Goal: Task Accomplishment & Management: Manage account settings

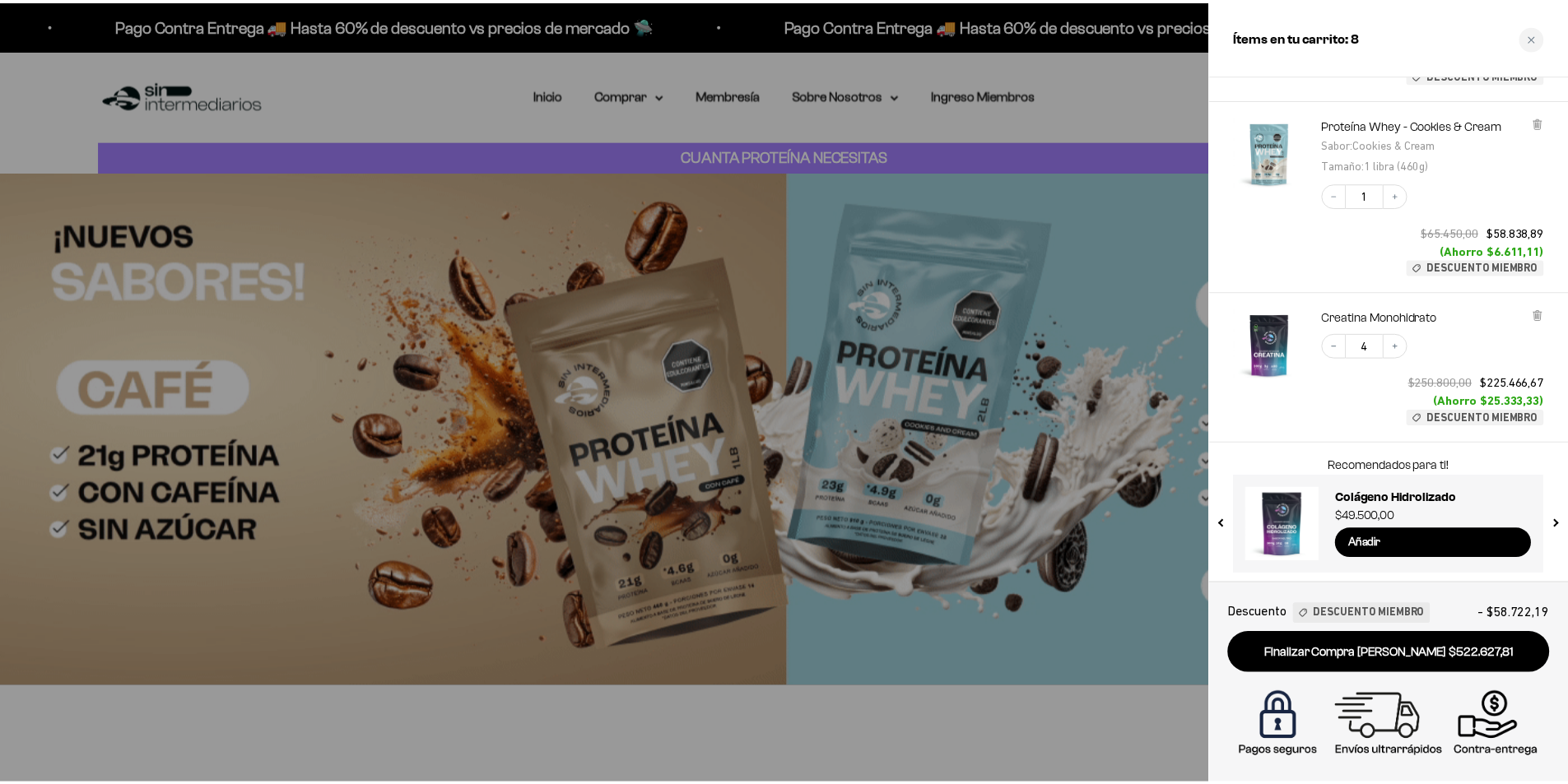
scroll to position [574, 0]
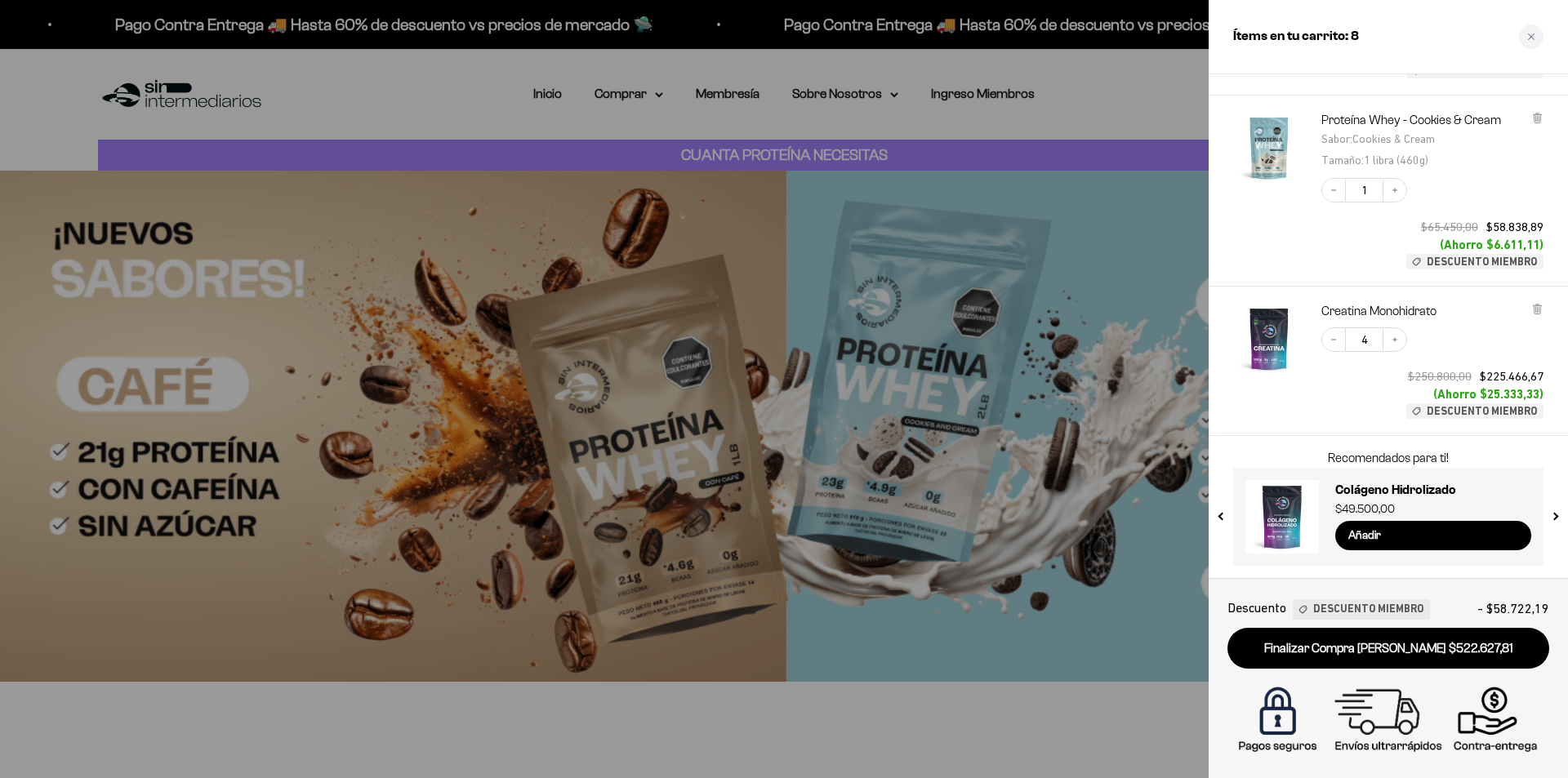
click at [920, 295] on div at bounding box center [784, 389] width 1568 height 778
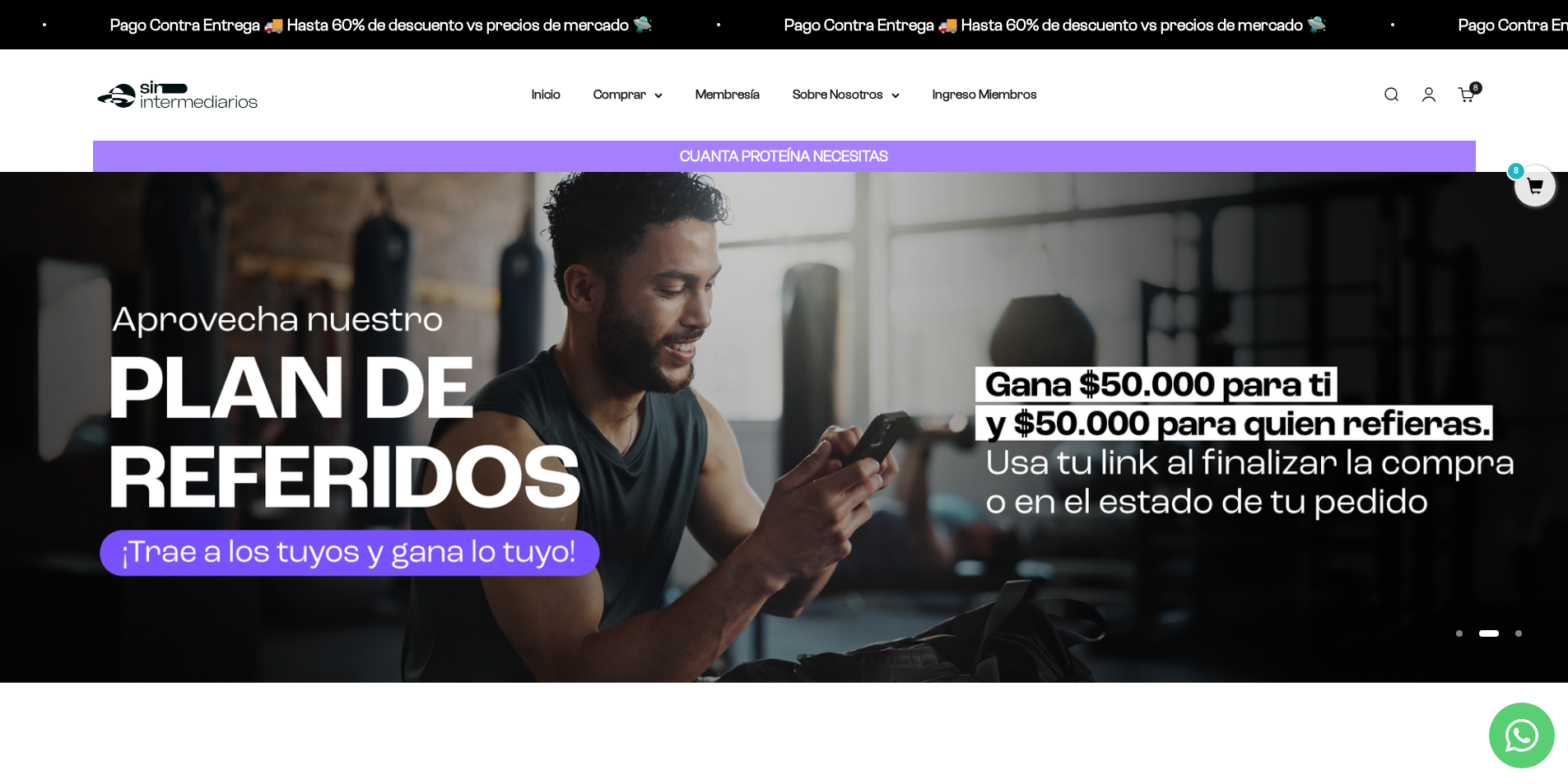
click at [1437, 87] on link "Iniciar sesión" at bounding box center [1429, 94] width 18 height 18
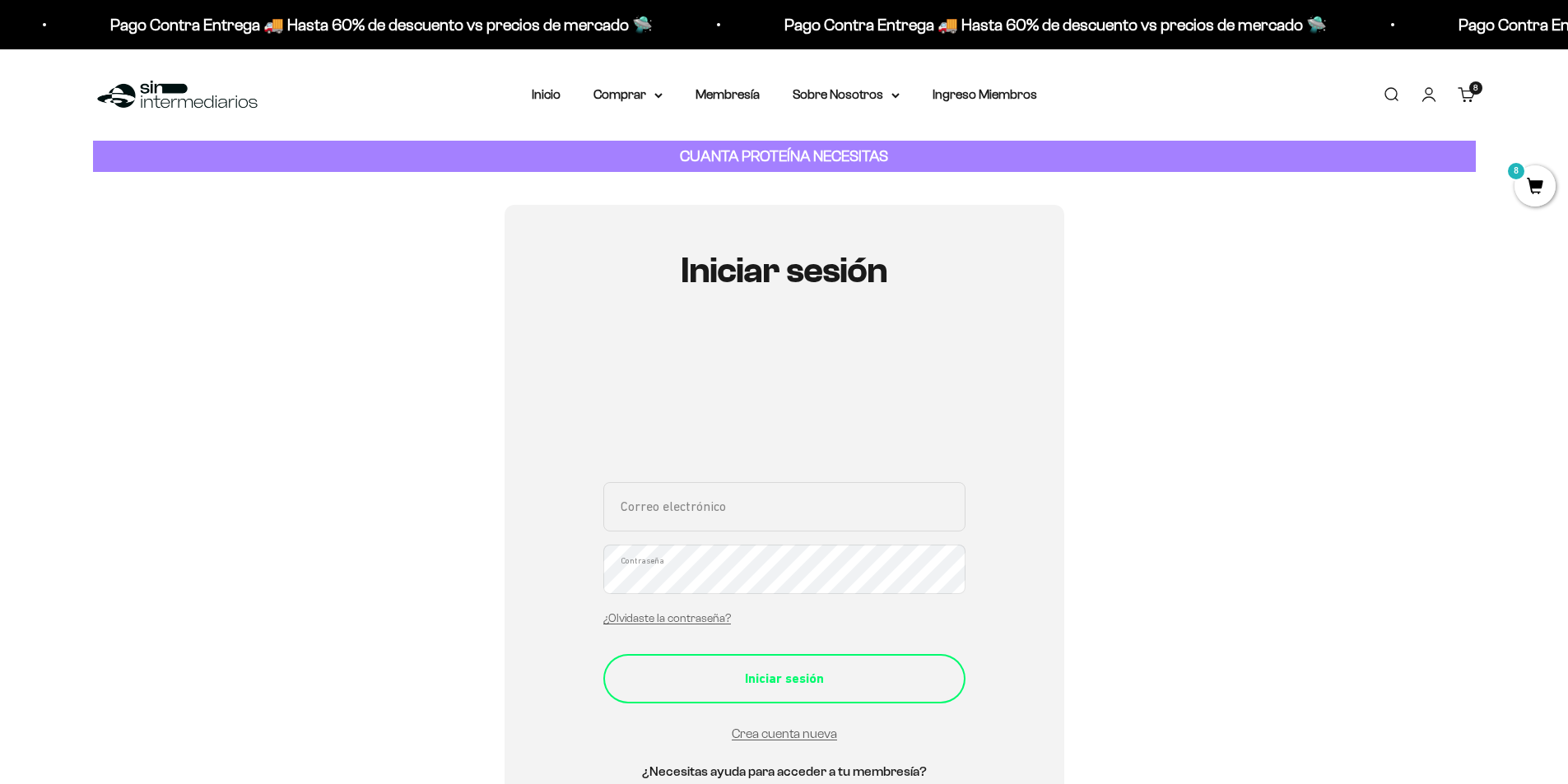
type input "SEBASMATIAS1311@GMAIL.COM"
click at [735, 678] on button "Iniciar sesión" at bounding box center [784, 679] width 362 height 50
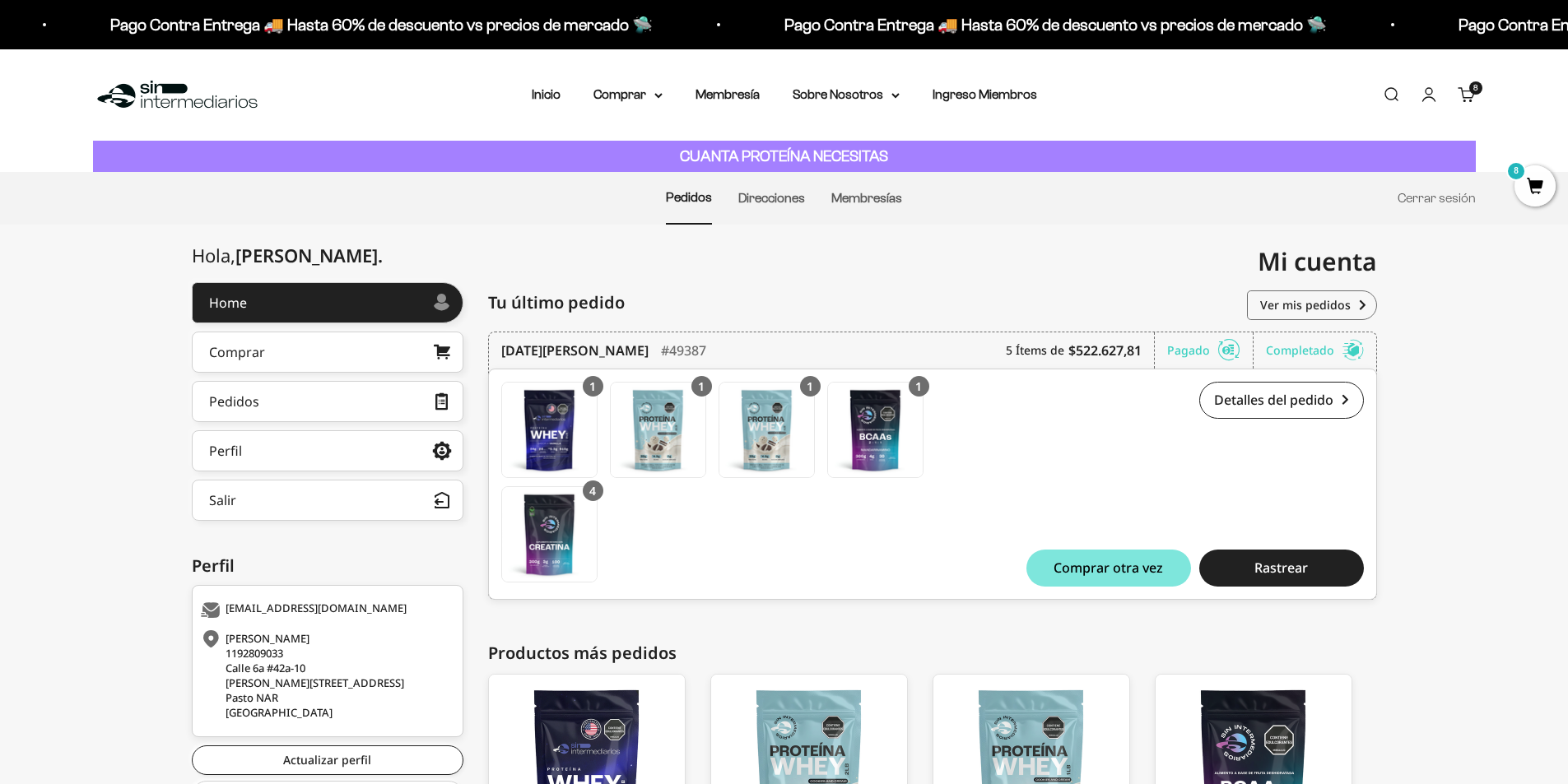
click at [1474, 89] on span "8" at bounding box center [1476, 88] width 4 height 8
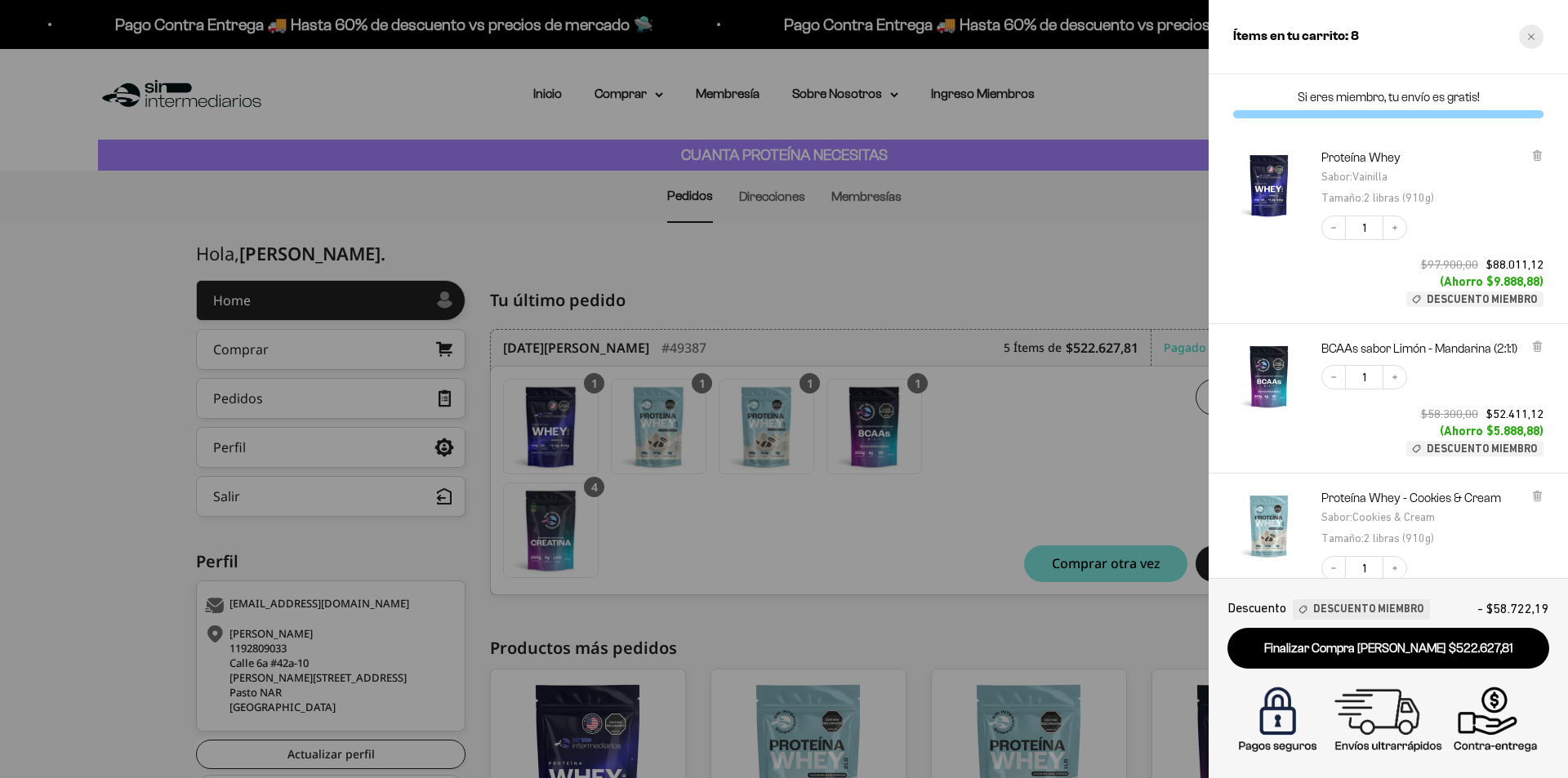
click at [1526, 41] on div "Close cart" at bounding box center [1532, 36] width 25 height 25
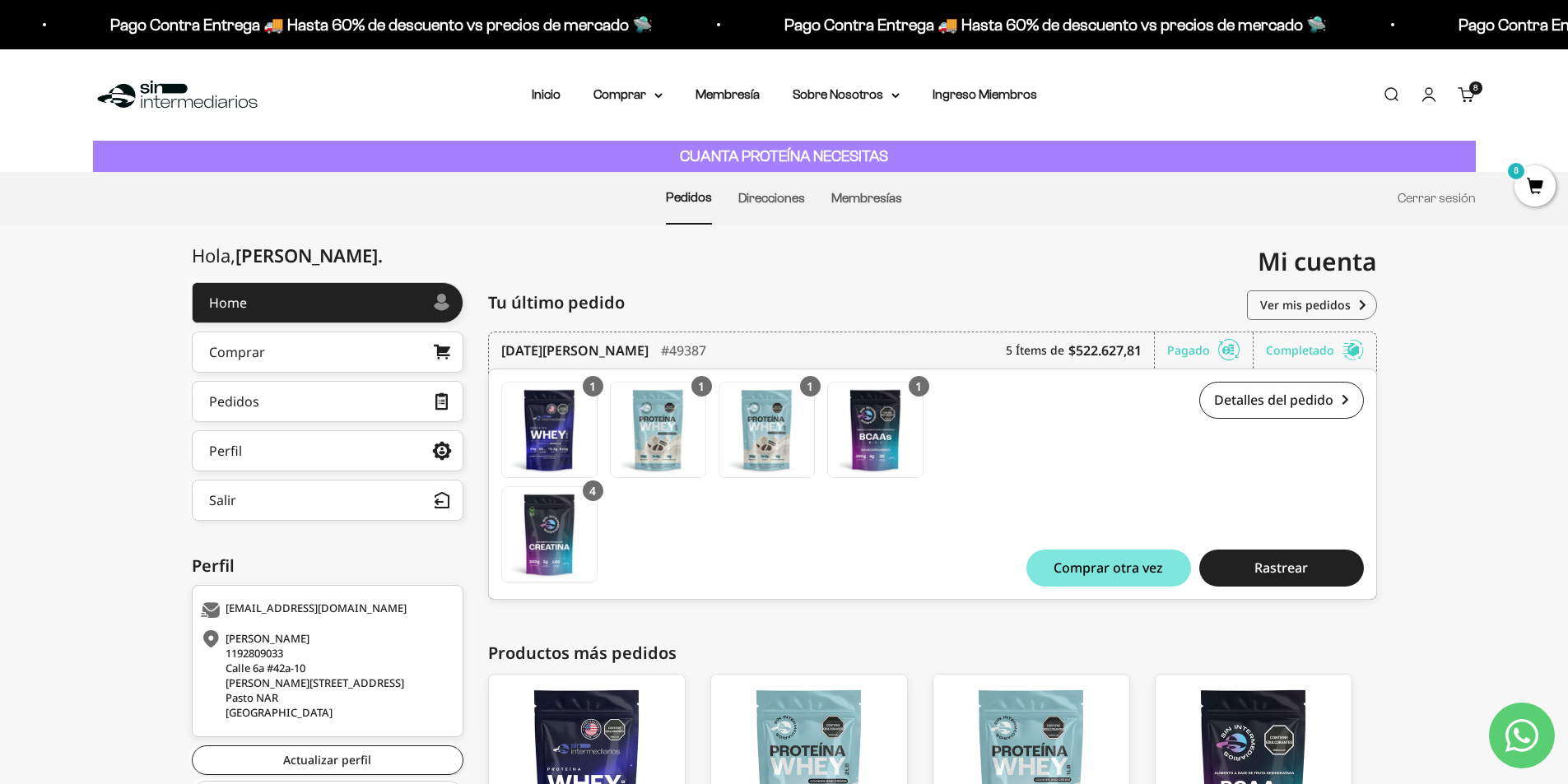
click at [1356, 352] on icon at bounding box center [1353, 350] width 22 height 17
click at [1535, 191] on span "8" at bounding box center [1535, 186] width 42 height 42
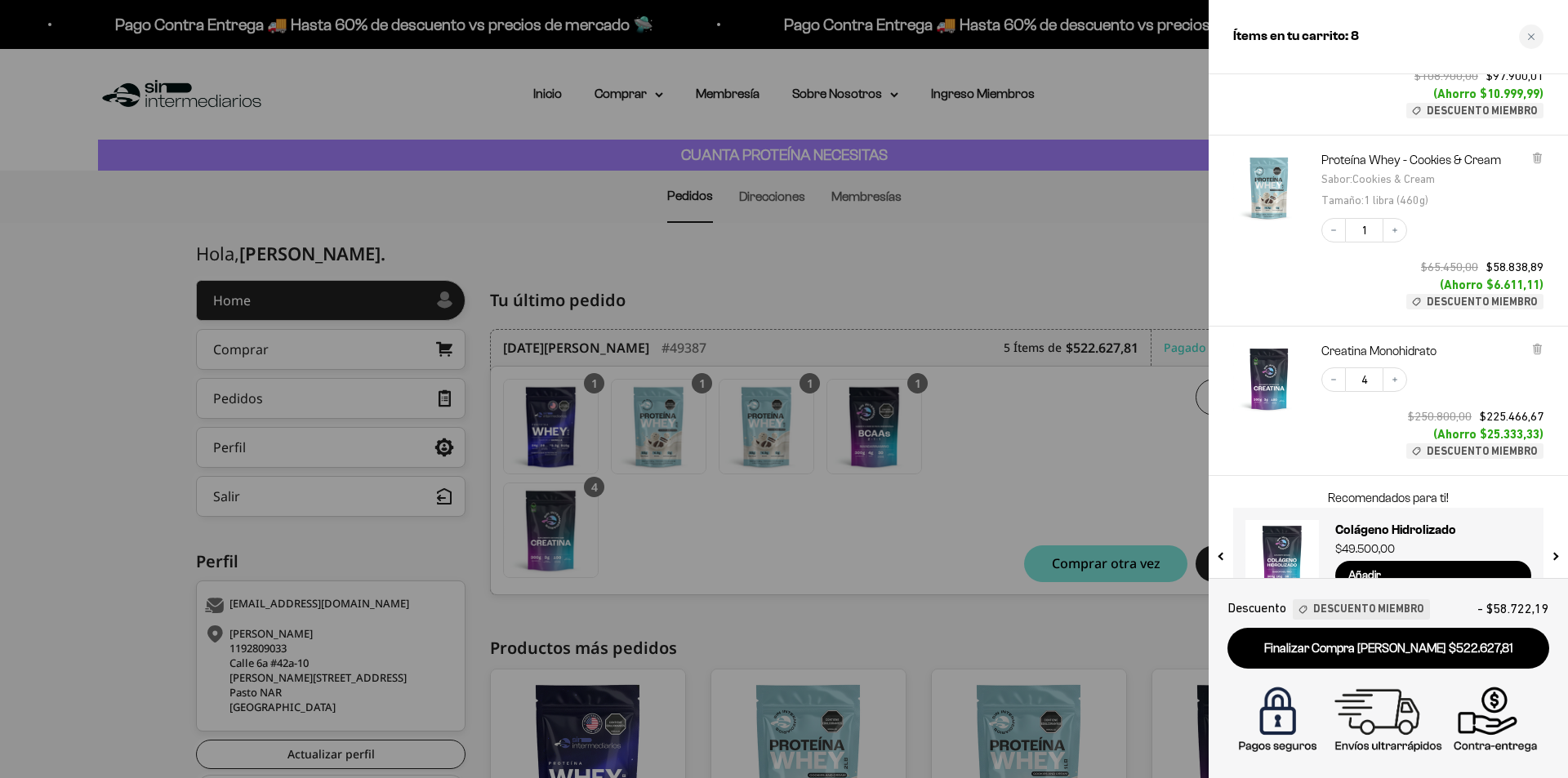
scroll to position [569, 0]
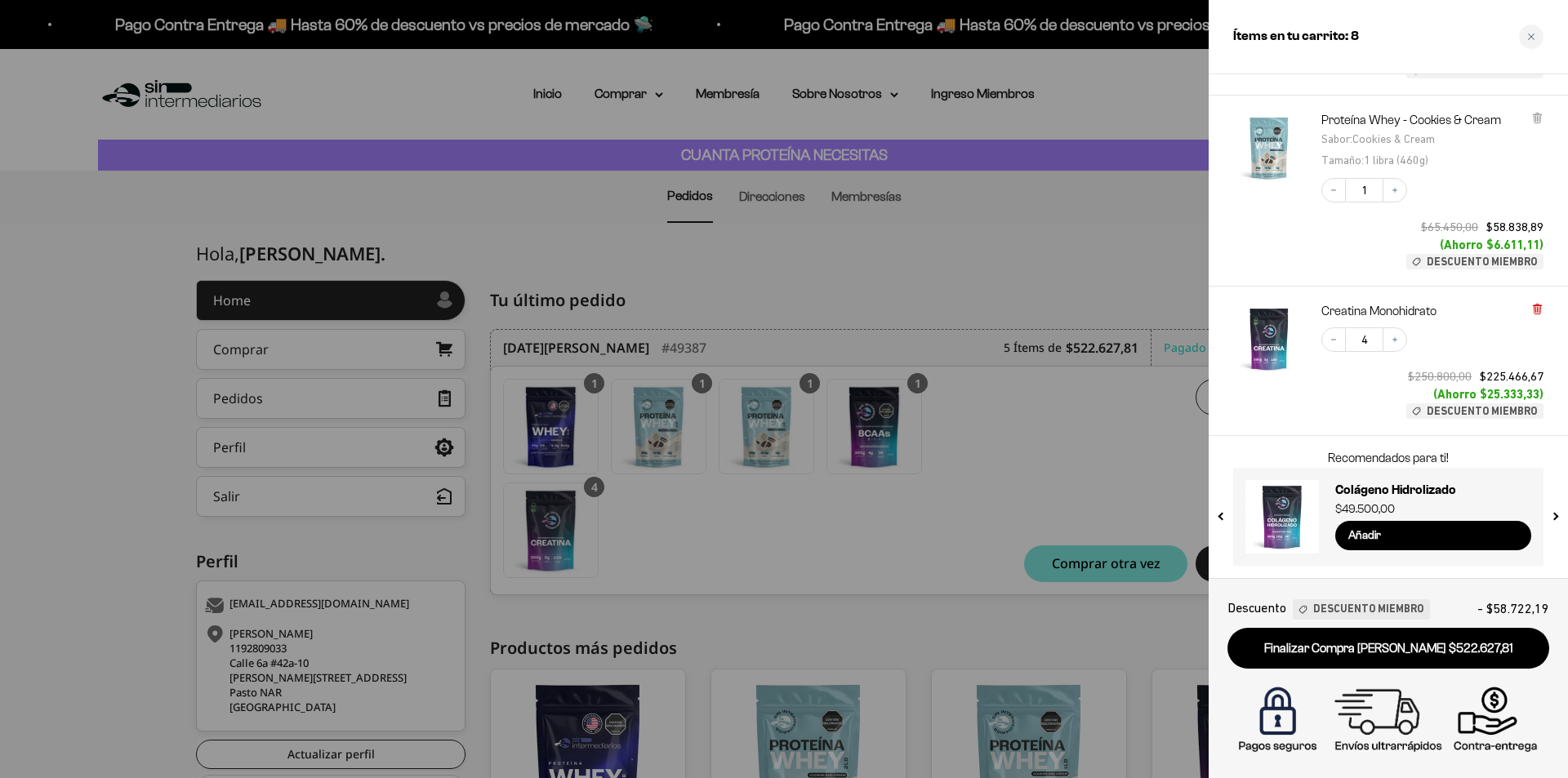
click at [1538, 308] on icon at bounding box center [1538, 310] width 7 height 8
click at [1536, 120] on icon at bounding box center [1538, 119] width 7 height 8
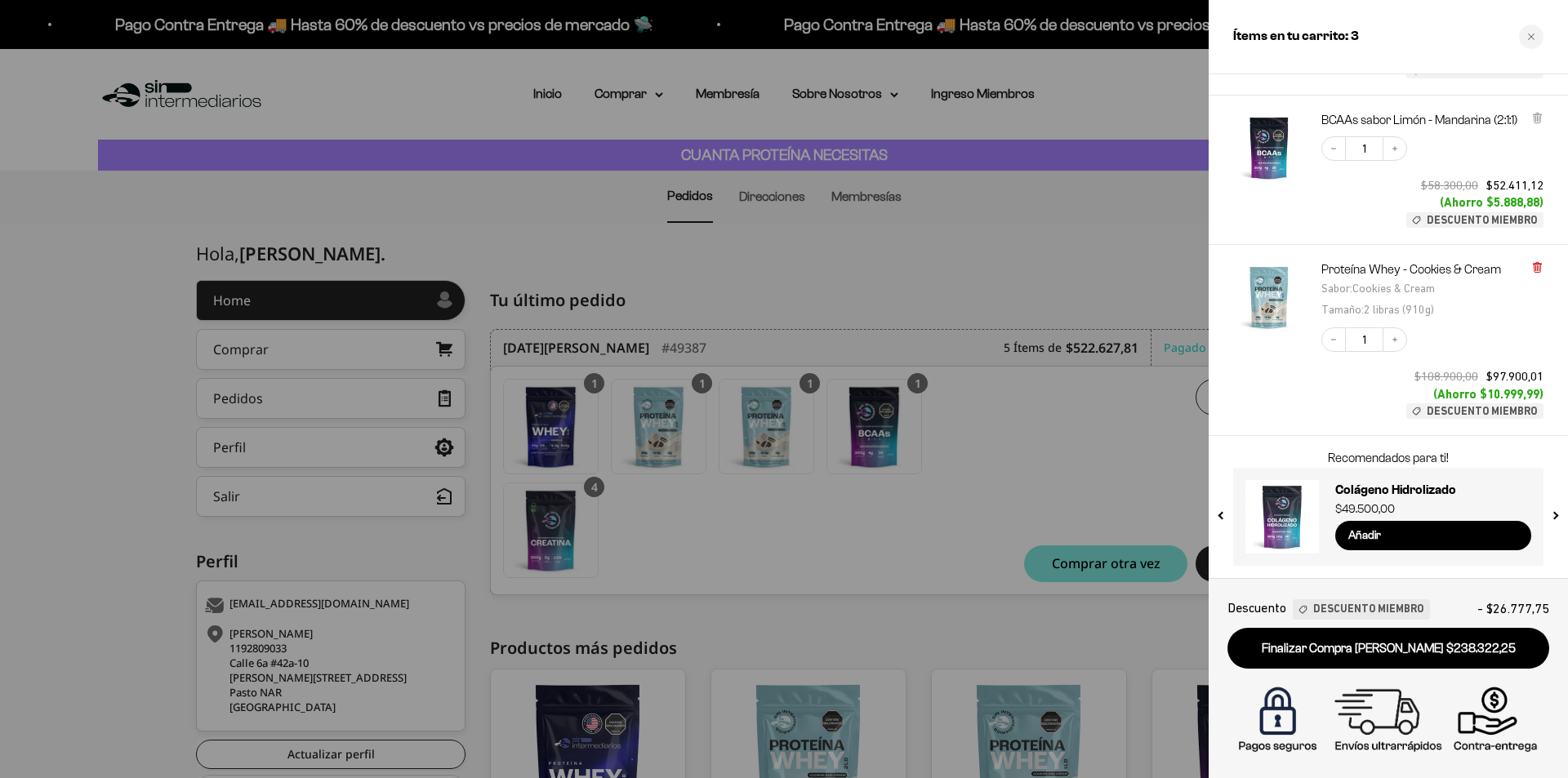
click at [1538, 212] on div "Descuento Miembro" at bounding box center [1476, 220] width 138 height 17
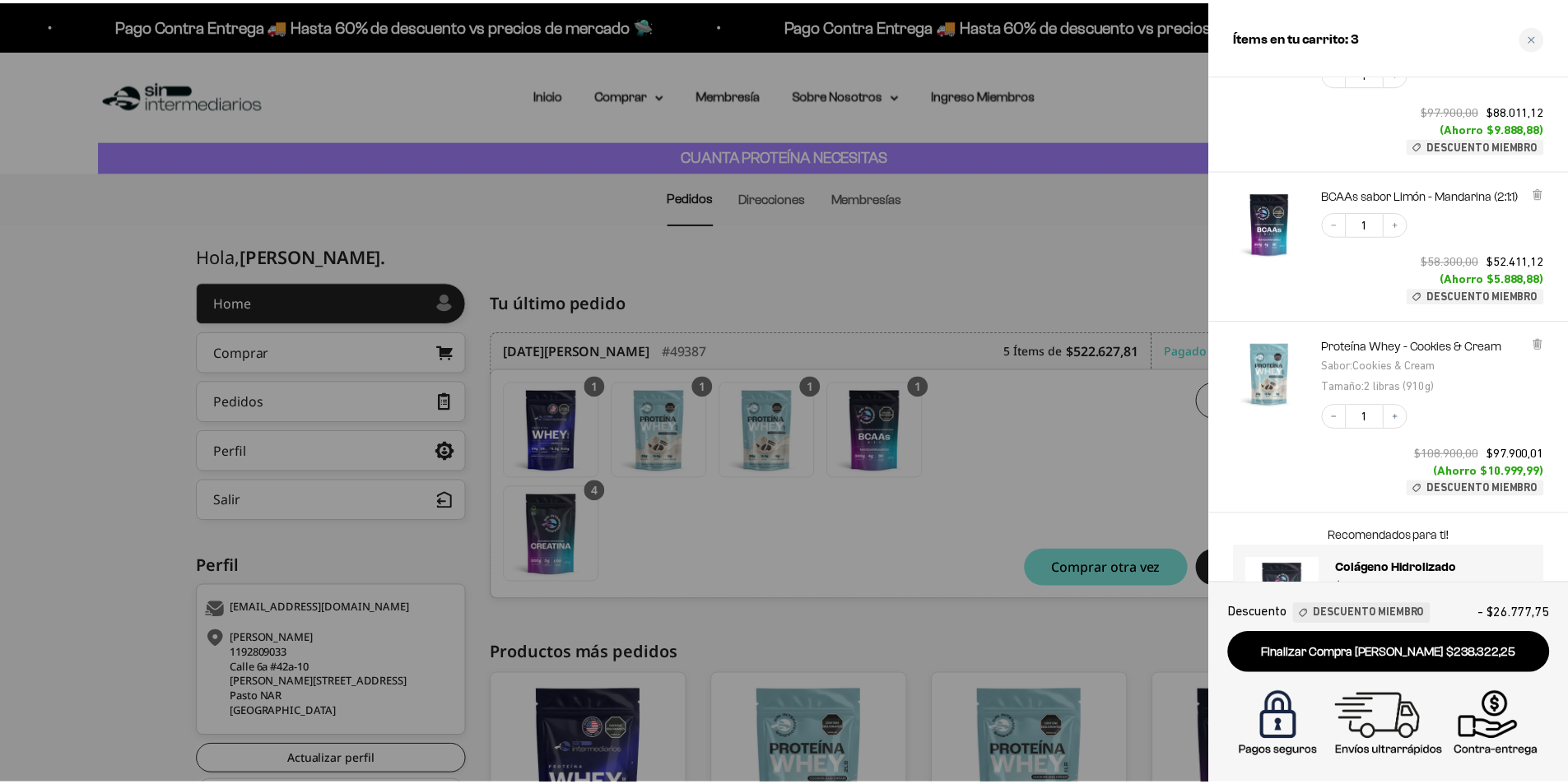
scroll to position [0, 0]
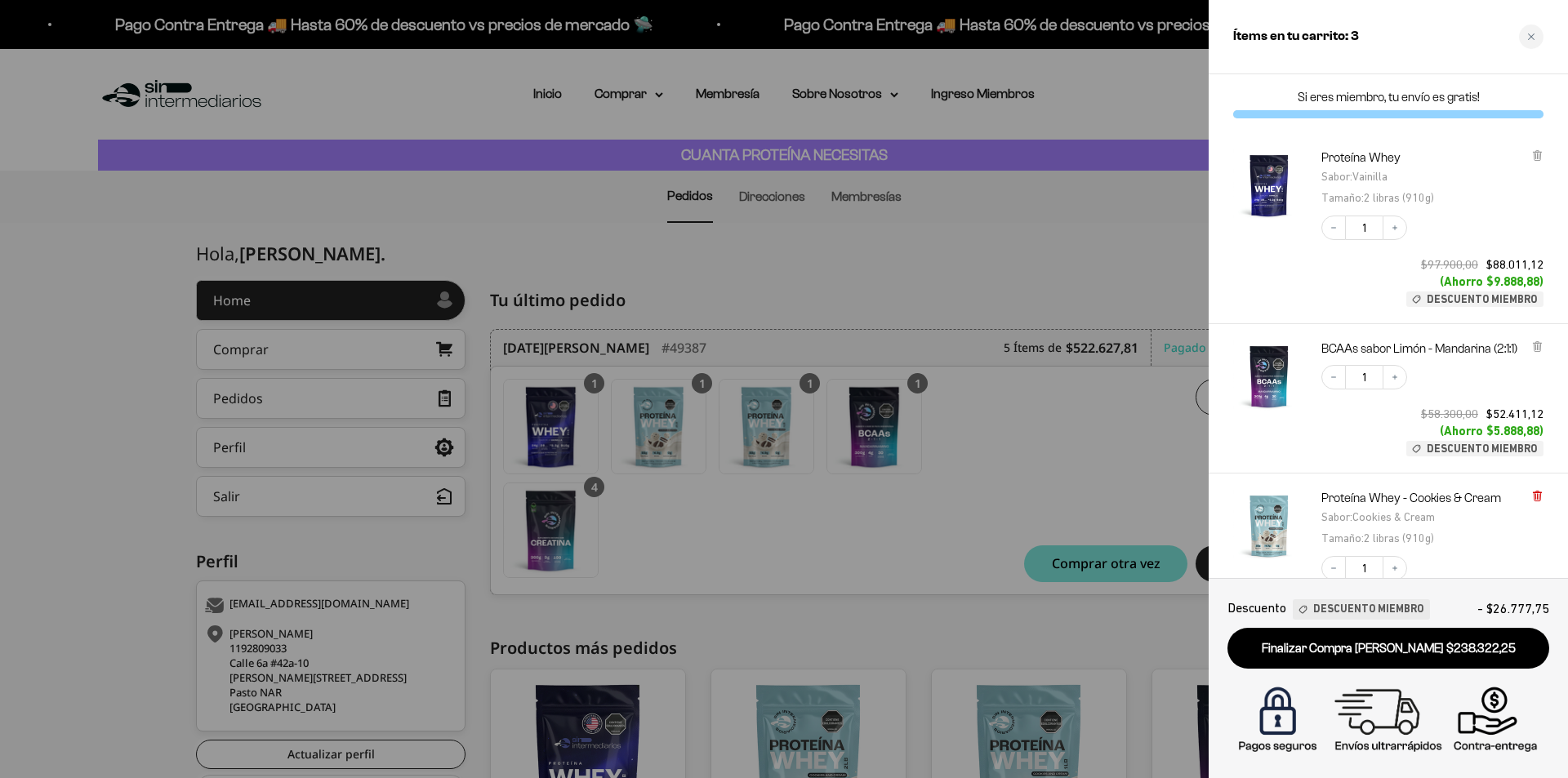
click at [1542, 499] on icon at bounding box center [1538, 496] width 12 height 12
click at [1532, 342] on icon at bounding box center [1538, 346] width 12 height 12
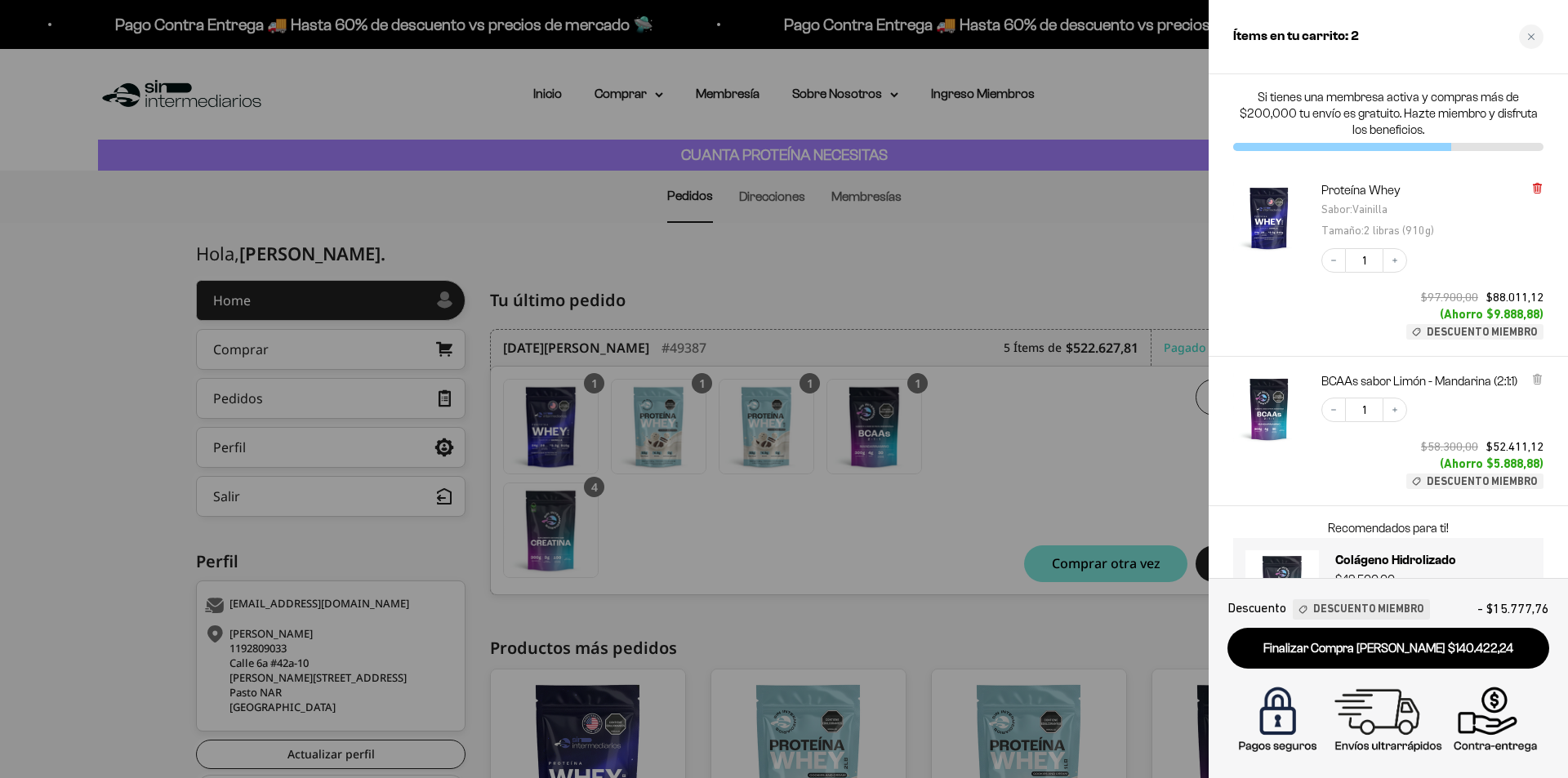
click at [1539, 153] on div "Si tienes una membresa activa y compras más de $200,000 tu envío es gratuito. H…" at bounding box center [1388, 120] width 359 height 91
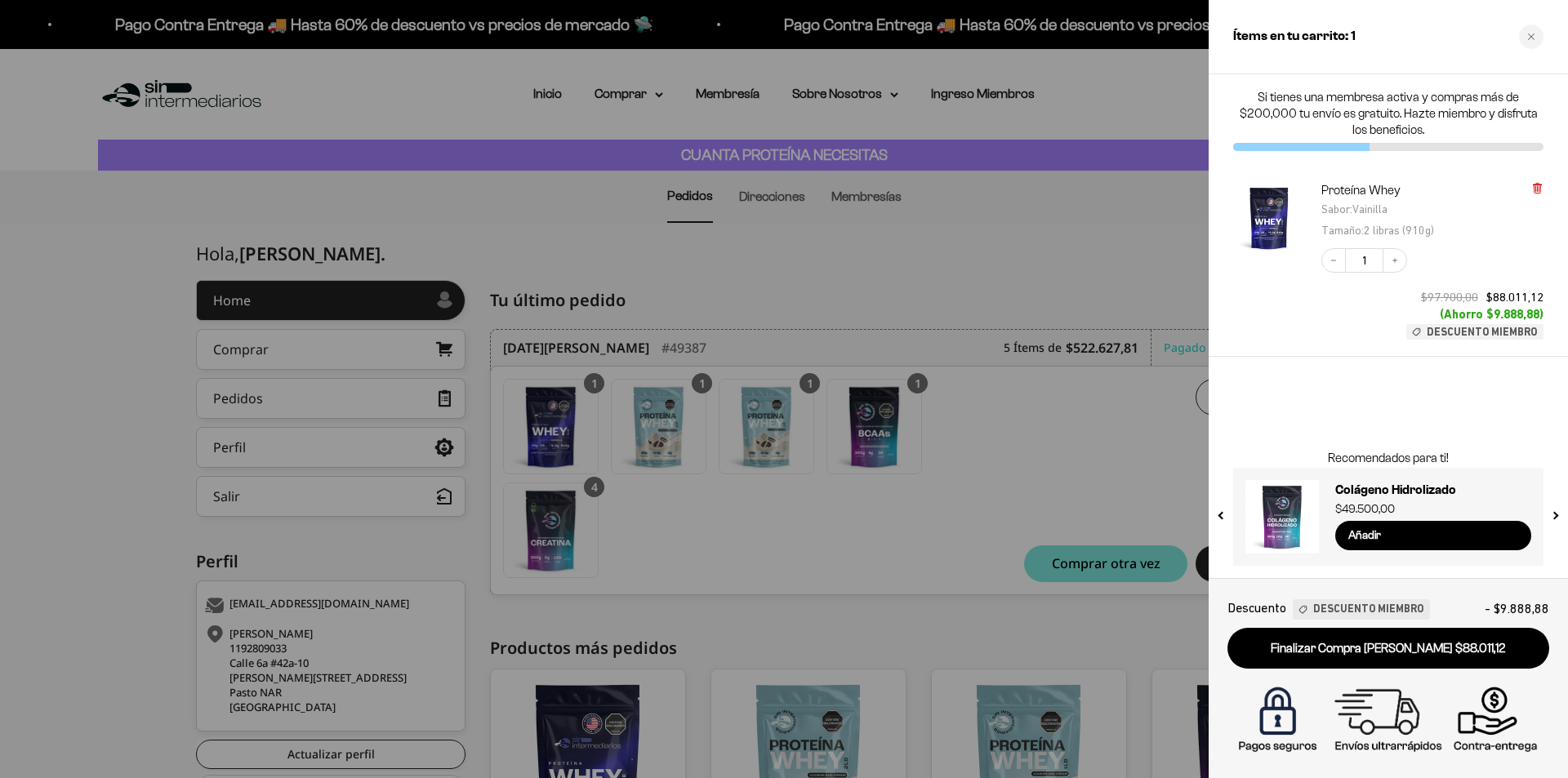
click at [1539, 189] on icon at bounding box center [1538, 189] width 7 height 8
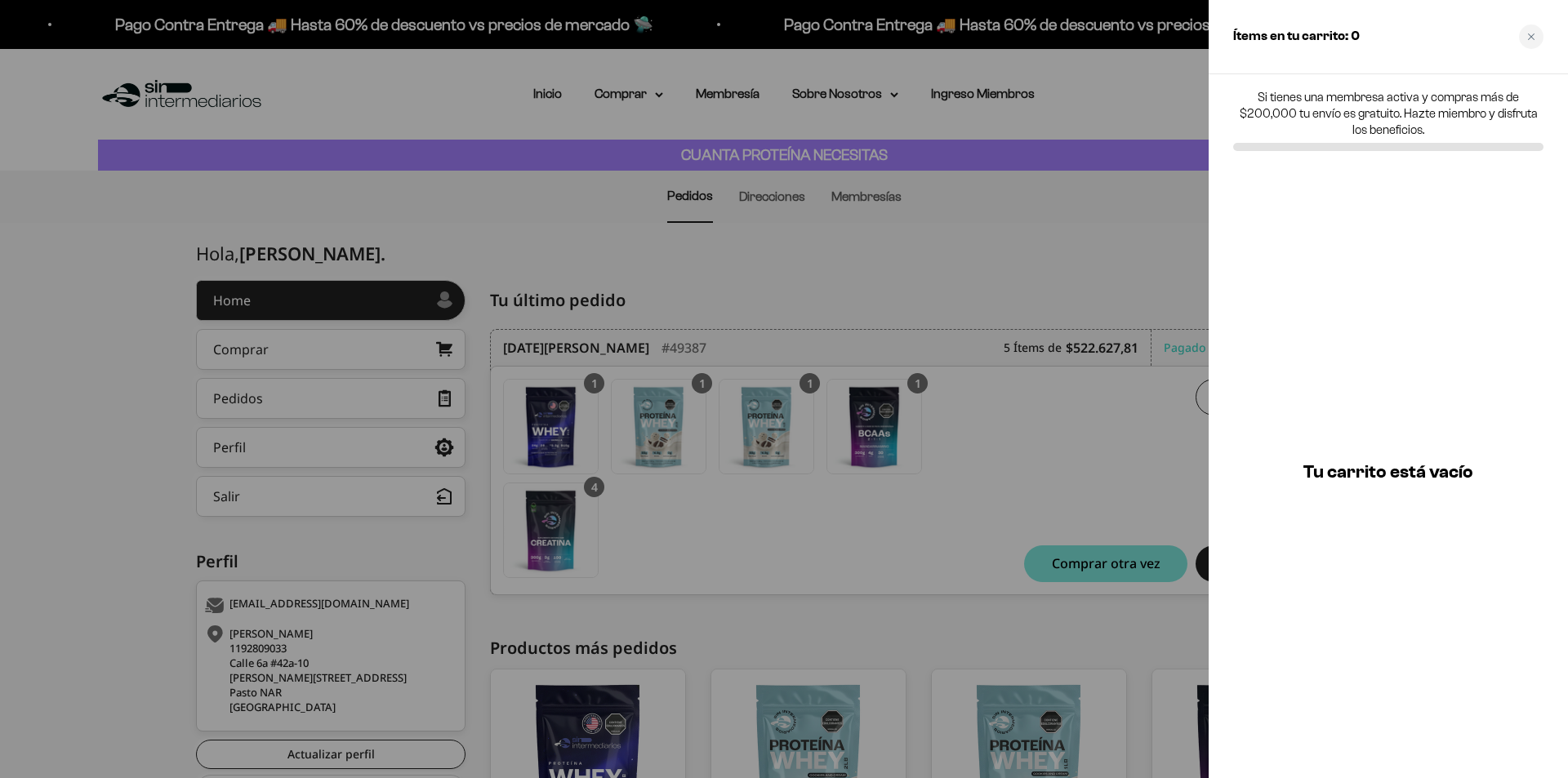
click at [1136, 213] on div at bounding box center [784, 389] width 1568 height 778
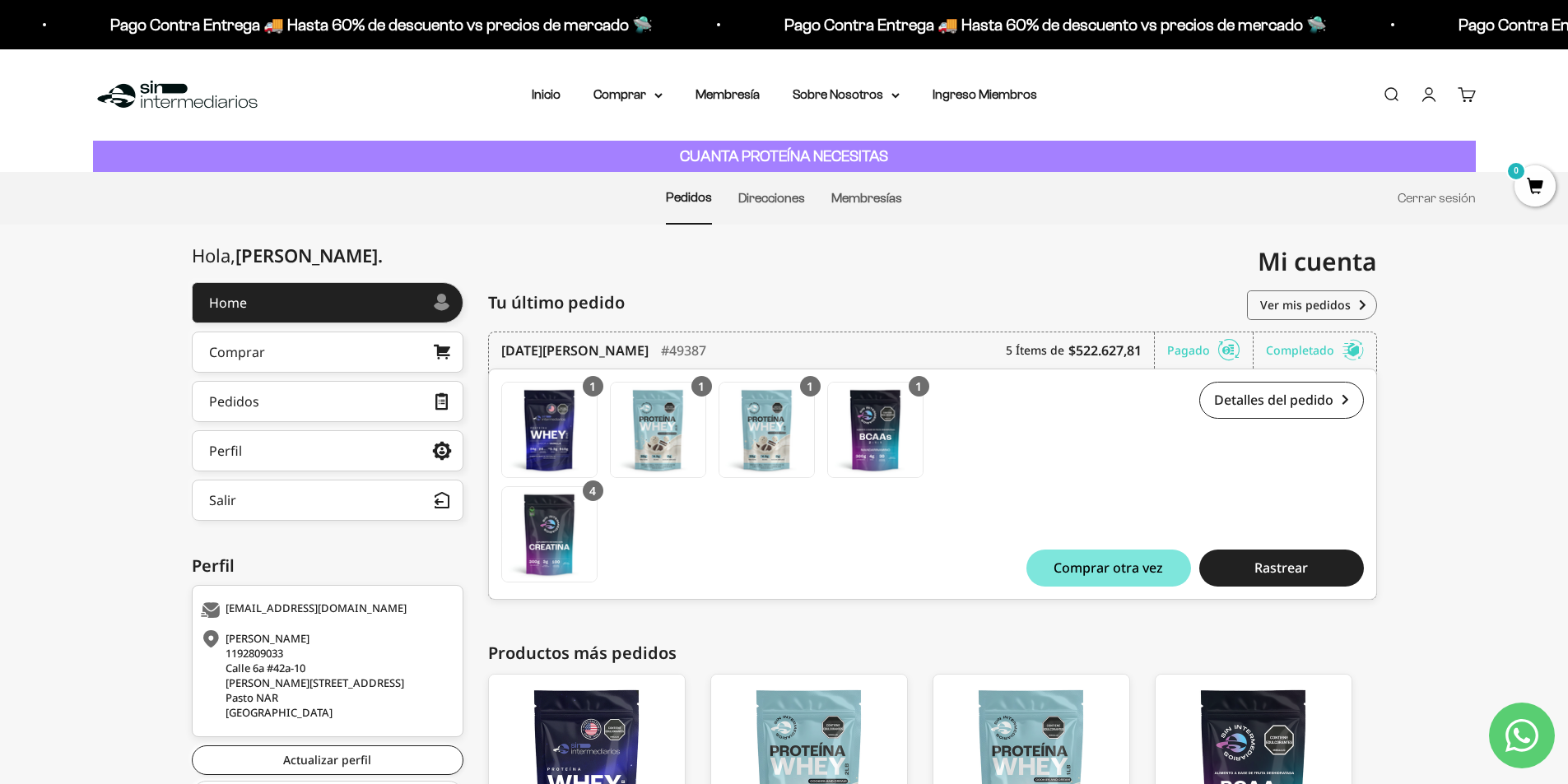
click at [784, 214] on li "Direcciones" at bounding box center [771, 197] width 66 height 51
click at [784, 206] on li "Direcciones" at bounding box center [771, 197] width 66 height 51
click at [784, 201] on link "Direcciones" at bounding box center [771, 198] width 66 height 14
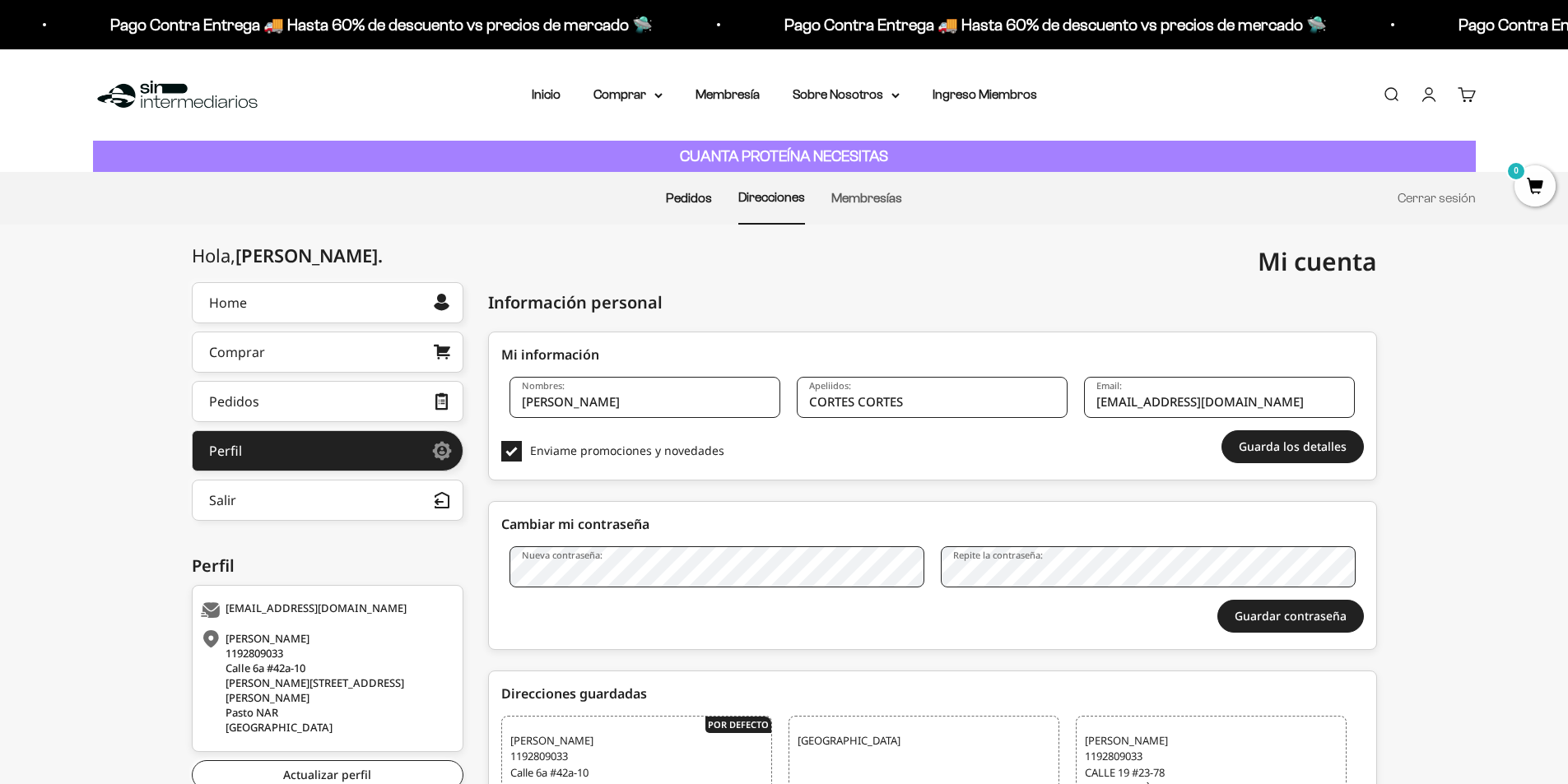
click at [705, 203] on link "Pedidos" at bounding box center [689, 198] width 47 height 14
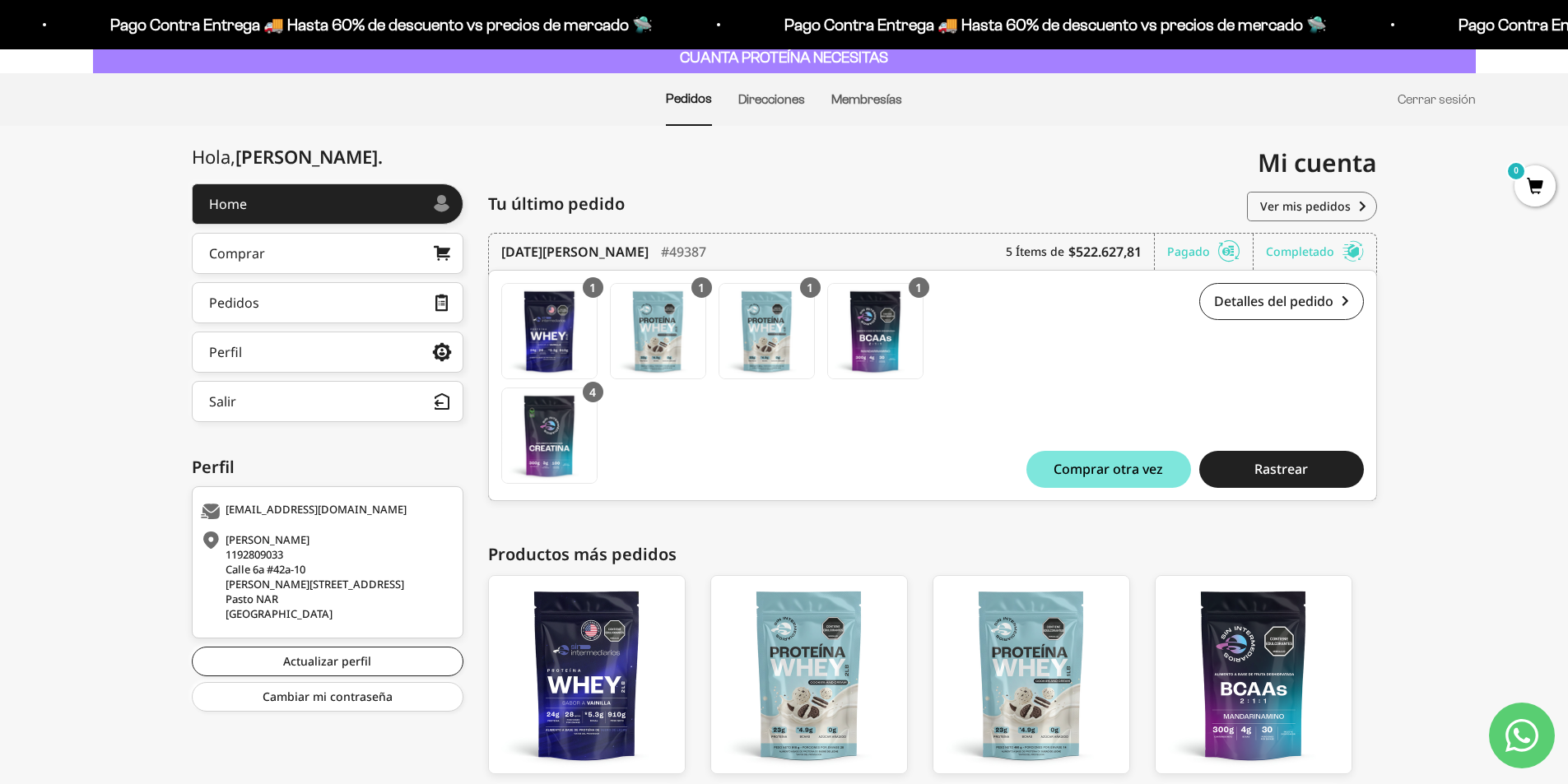
scroll to position [216, 0]
